Goal: Check status: Check status

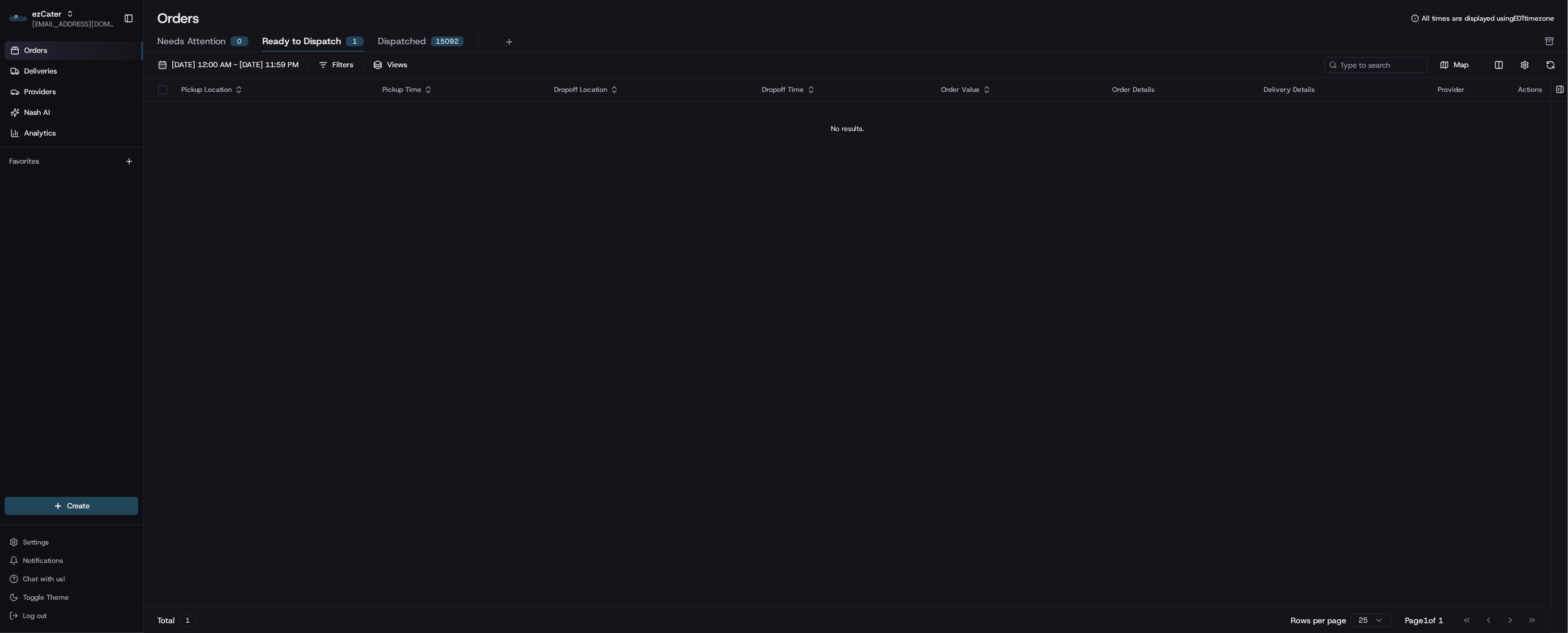
click at [192, 45] on span "Needs Attention" at bounding box center [191, 41] width 68 height 14
click at [228, 66] on span "[DATE] 12:00 AM - [DATE] 11:59 PM" at bounding box center [235, 65] width 127 height 10
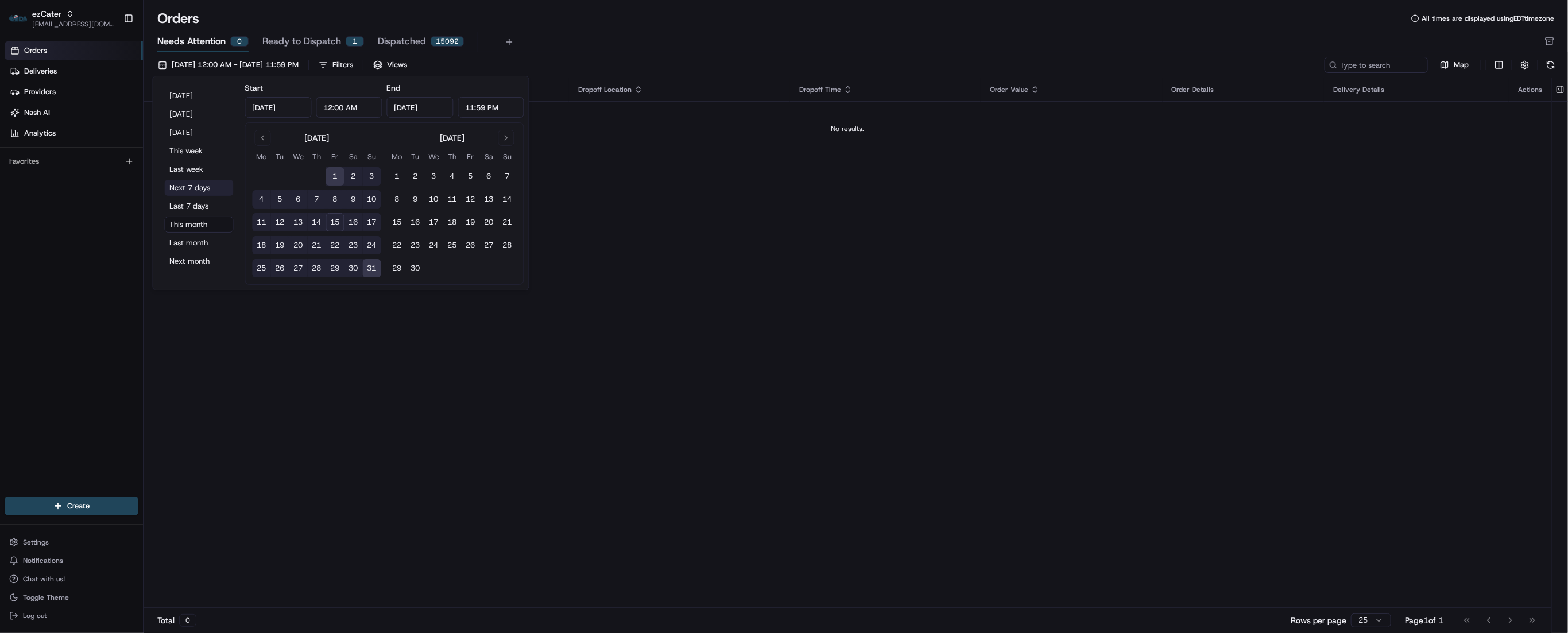
click at [198, 194] on button "Next 7 days" at bounding box center [199, 187] width 69 height 16
type input "[DATE]"
click at [784, 308] on div "Pickup Location Pickup Time Dropoff Location Dropoff Time Order Value Order Det…" at bounding box center [847, 343] width 1408 height 530
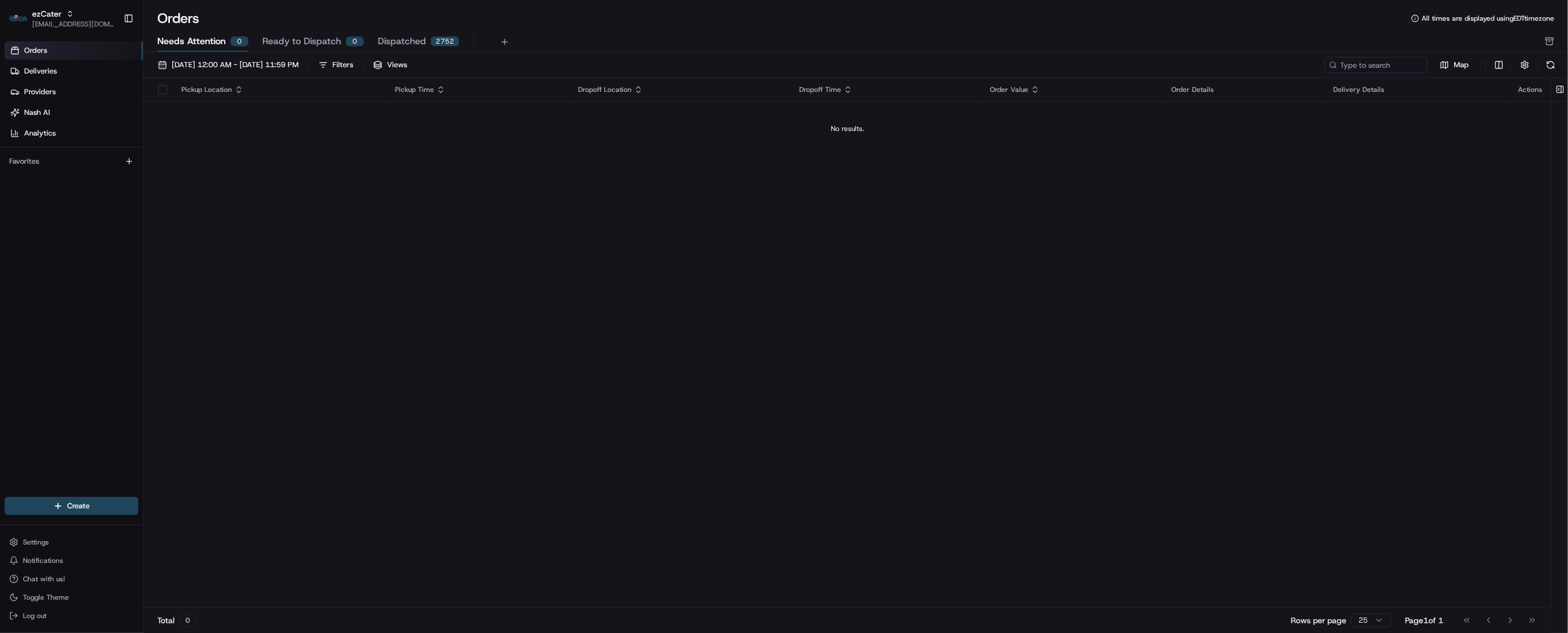
click at [1062, 612] on div "Total 0 Rows per page 25 Page 1 of 1 Go to first page Go to previous page Go to…" at bounding box center [847, 620] width 1408 height 26
